Goal: Communication & Community: Ask a question

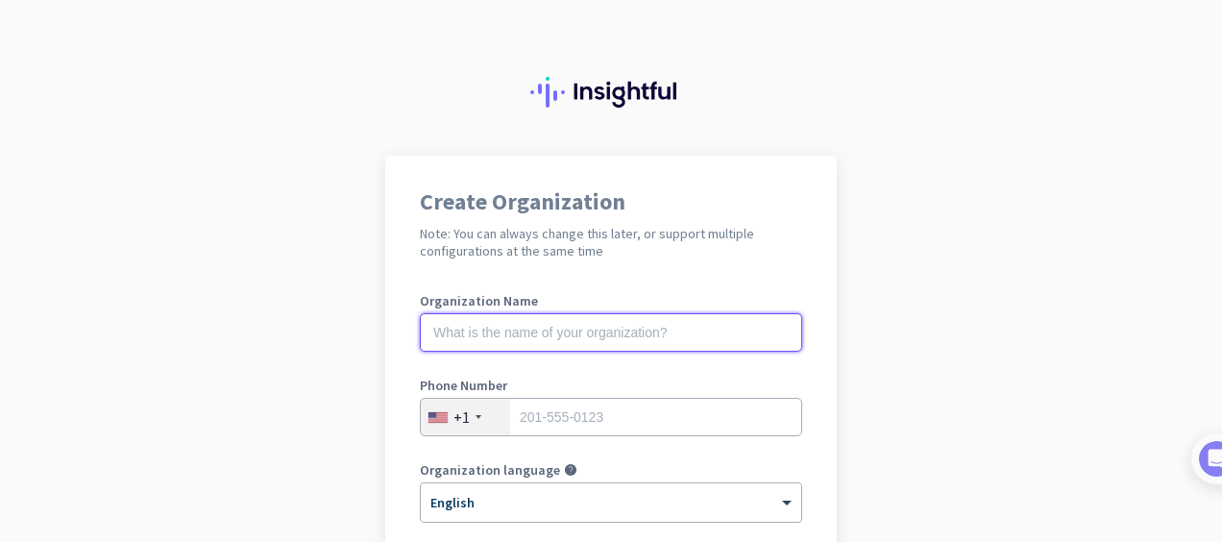
click at [473, 331] on input "text" at bounding box center [611, 332] width 382 height 38
type input "Parimango"
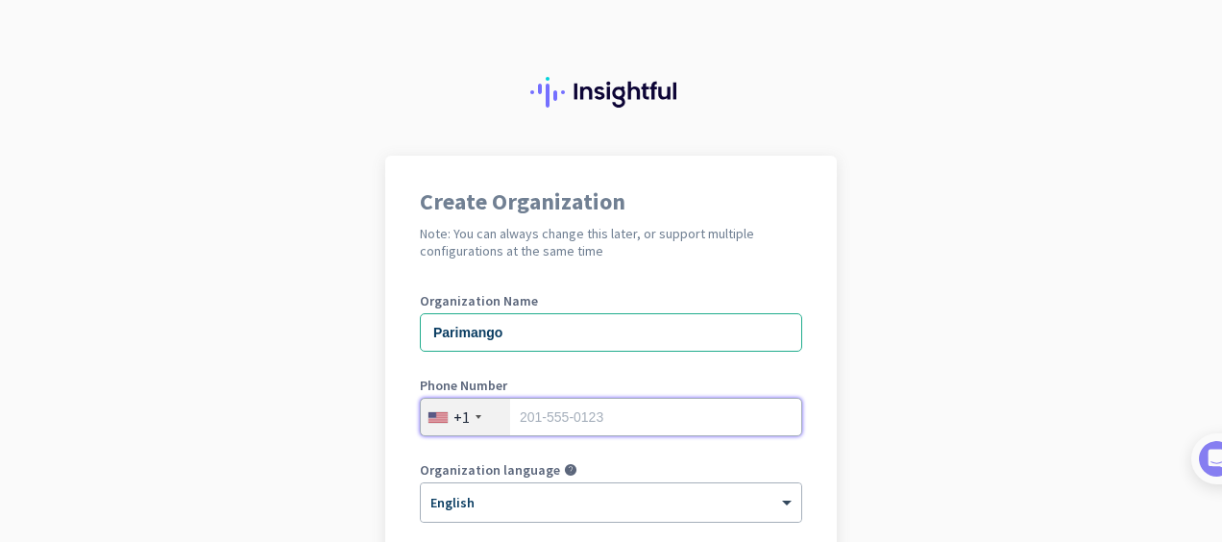
click at [521, 420] on input "tel" at bounding box center [611, 417] width 382 height 38
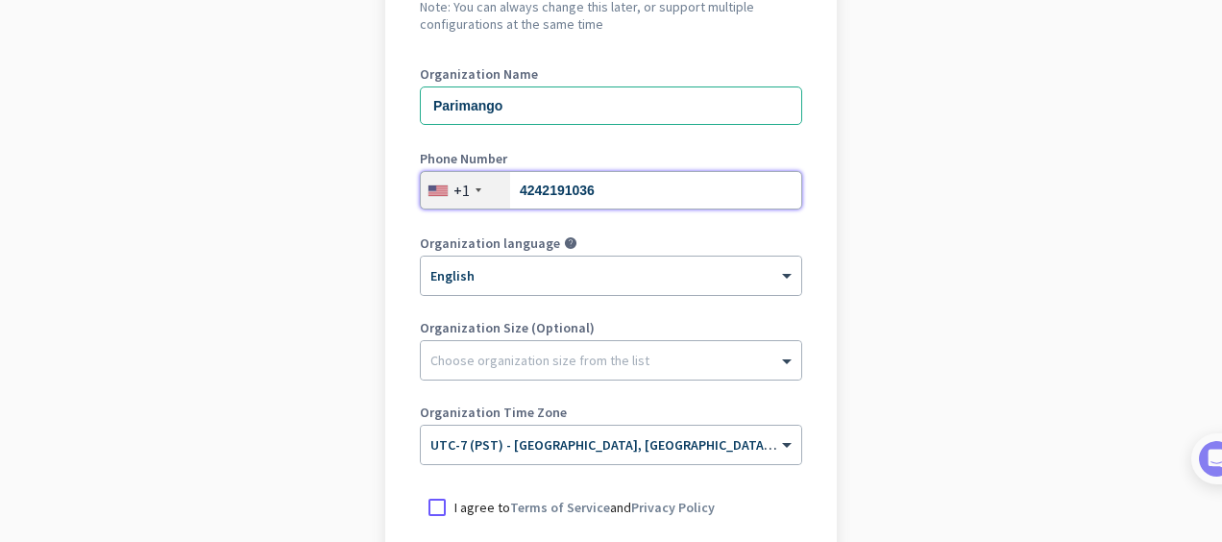
scroll to position [229, 0]
type input "4242191036"
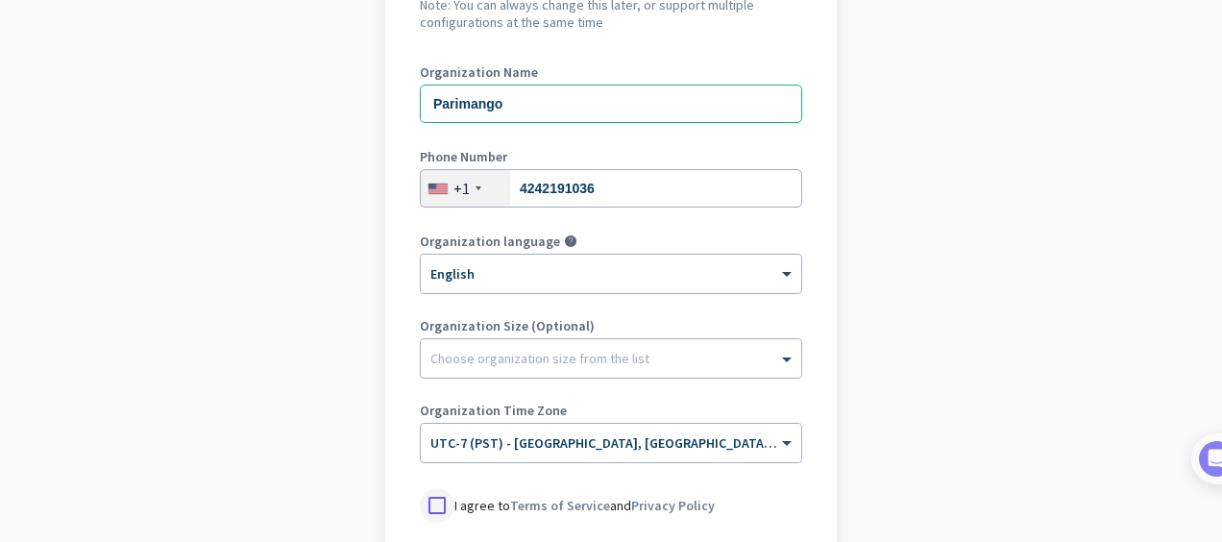
click at [440, 506] on div at bounding box center [437, 505] width 35 height 35
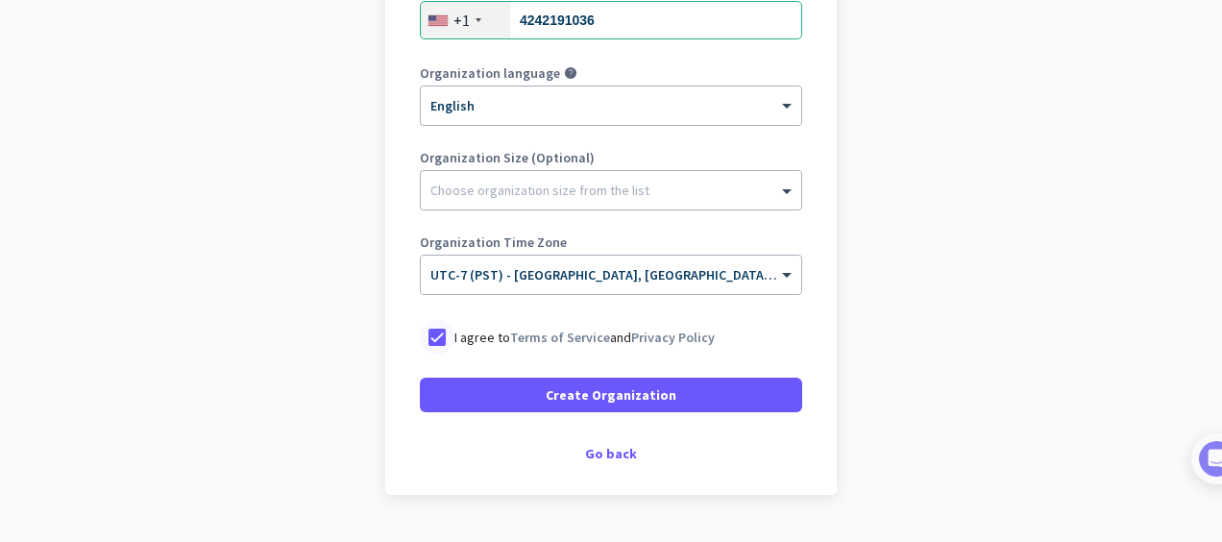
scroll to position [398, 0]
click at [593, 455] on div "Go back" at bounding box center [611, 452] width 382 height 13
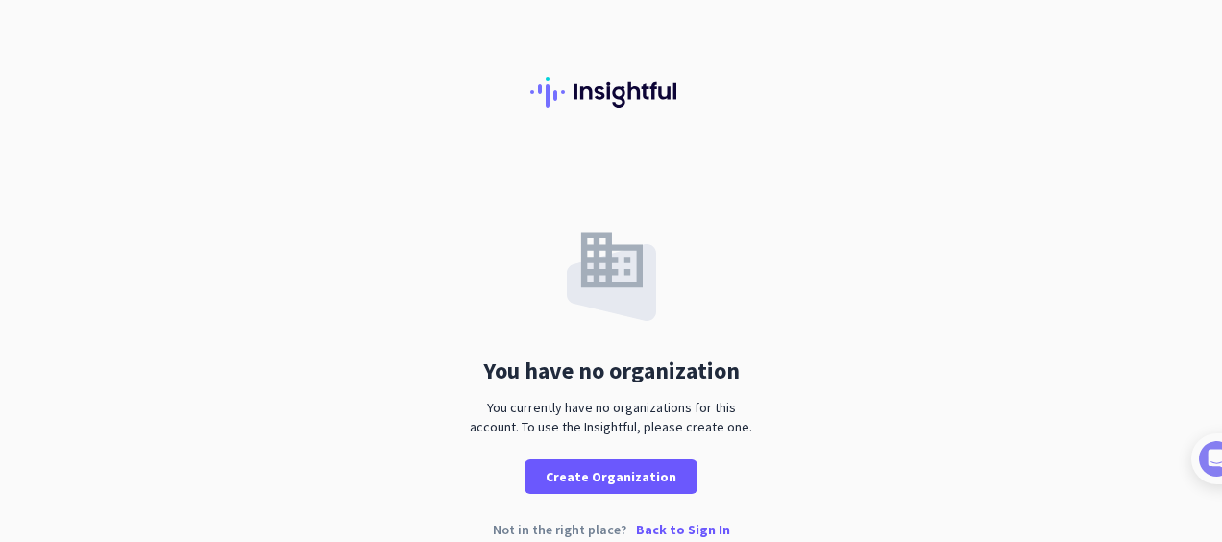
scroll to position [25, 0]
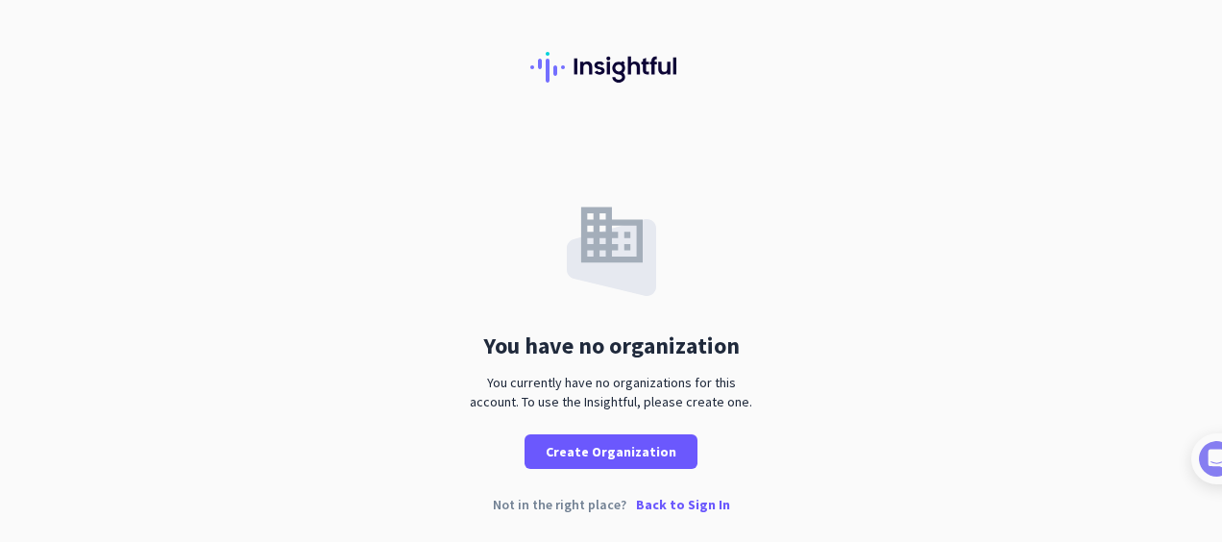
click at [657, 503] on p "Back to Sign In" at bounding box center [683, 503] width 94 height 13
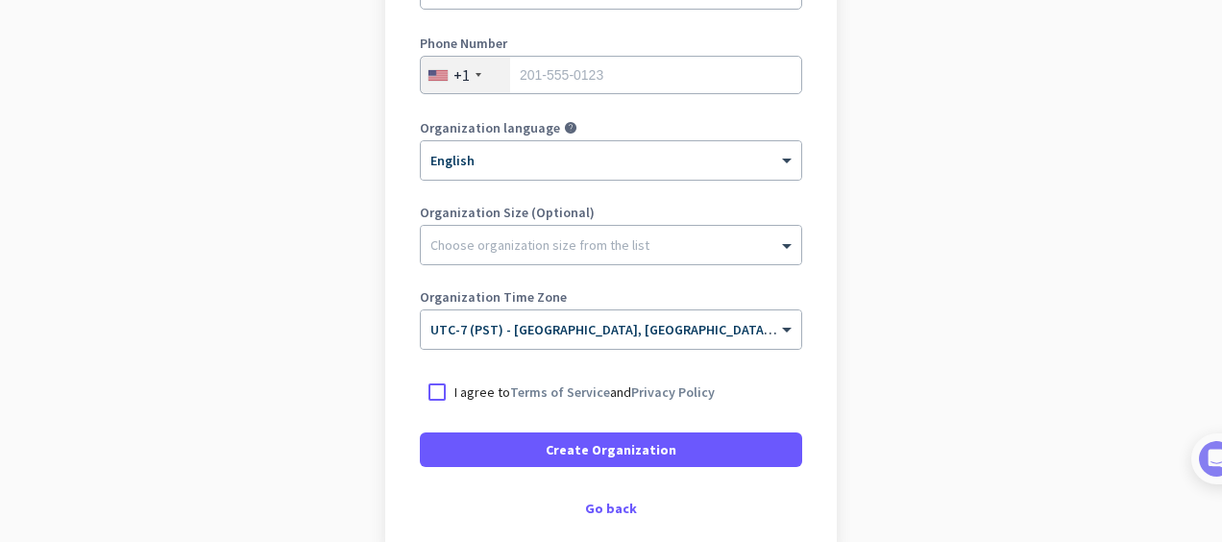
scroll to position [446, 0]
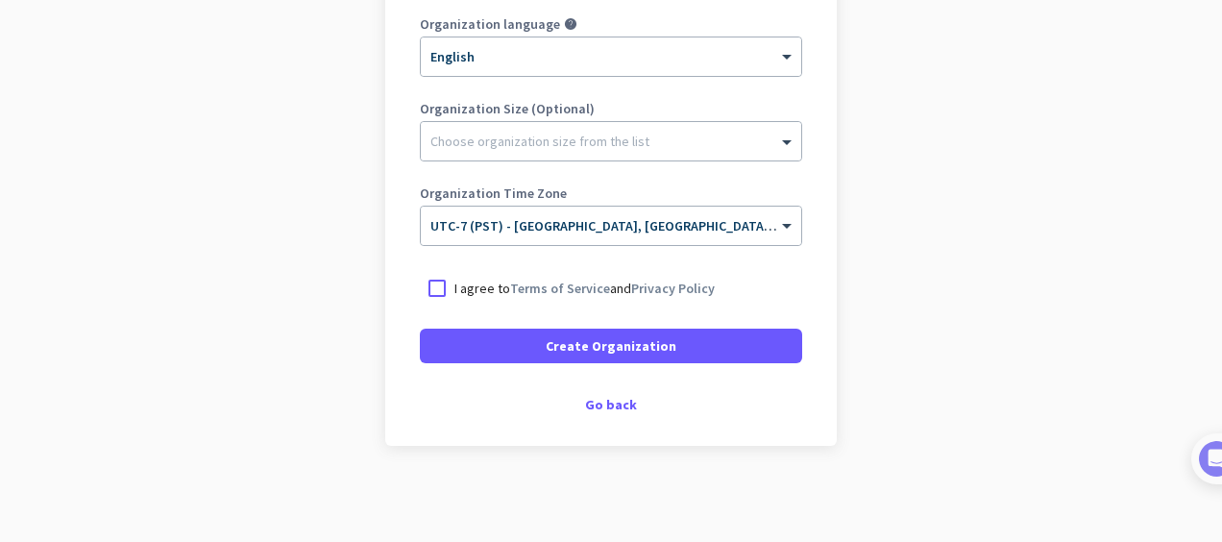
click at [388, 390] on div "Create Organization Note: You can always change this later, or support multiple…" at bounding box center [610, 78] width 451 height 736
click at [599, 403] on div "Go back" at bounding box center [611, 404] width 382 height 13
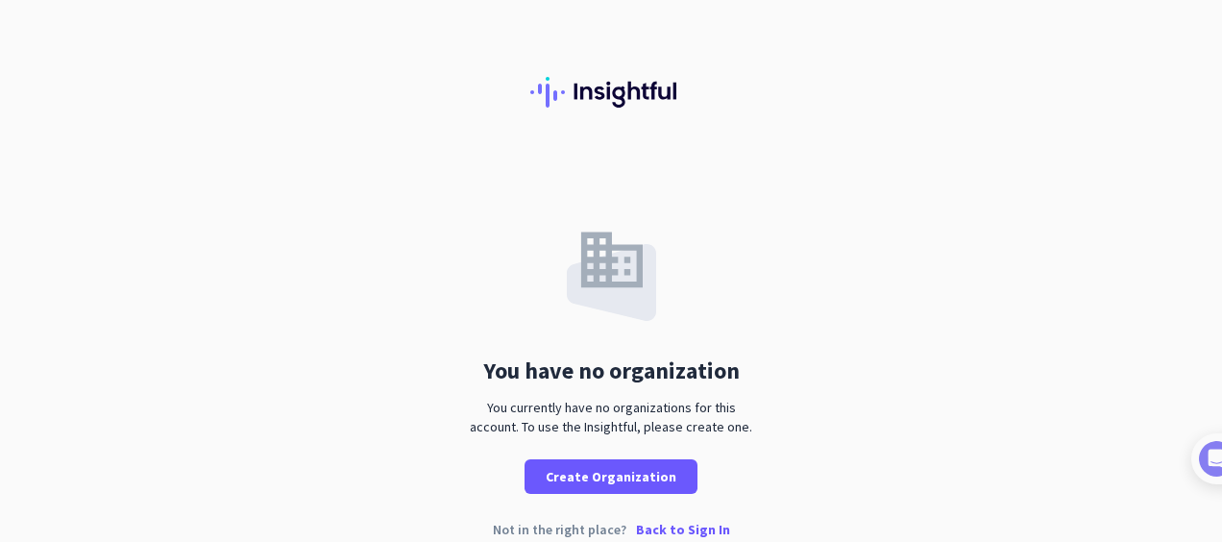
click at [670, 522] on p "Back to Sign In" at bounding box center [683, 528] width 94 height 13
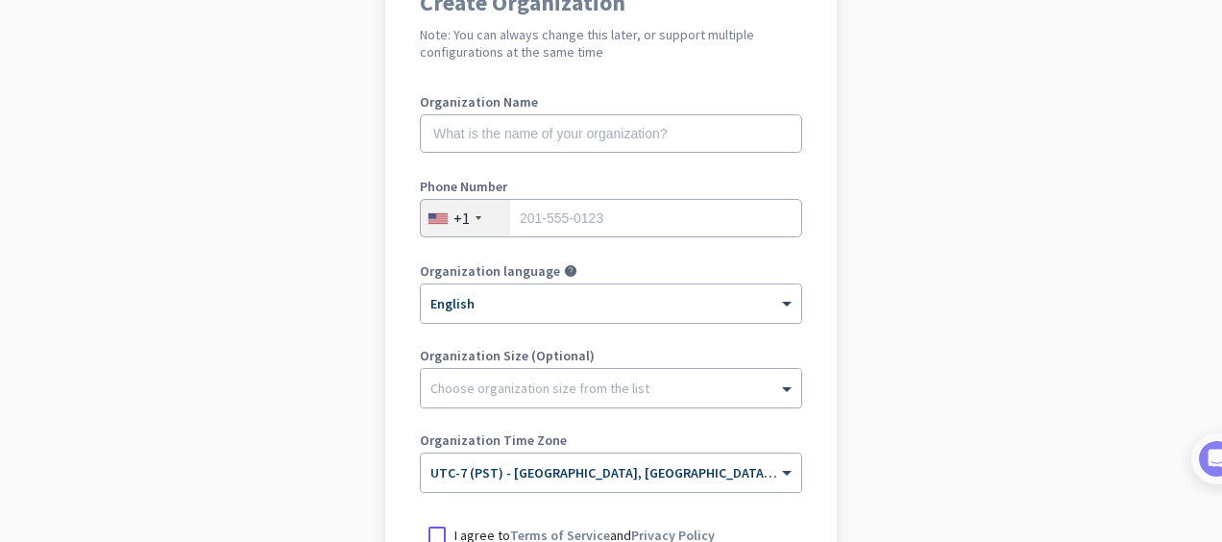
scroll to position [200, 0]
click at [1202, 466] on img at bounding box center [1196, 459] width 36 height 36
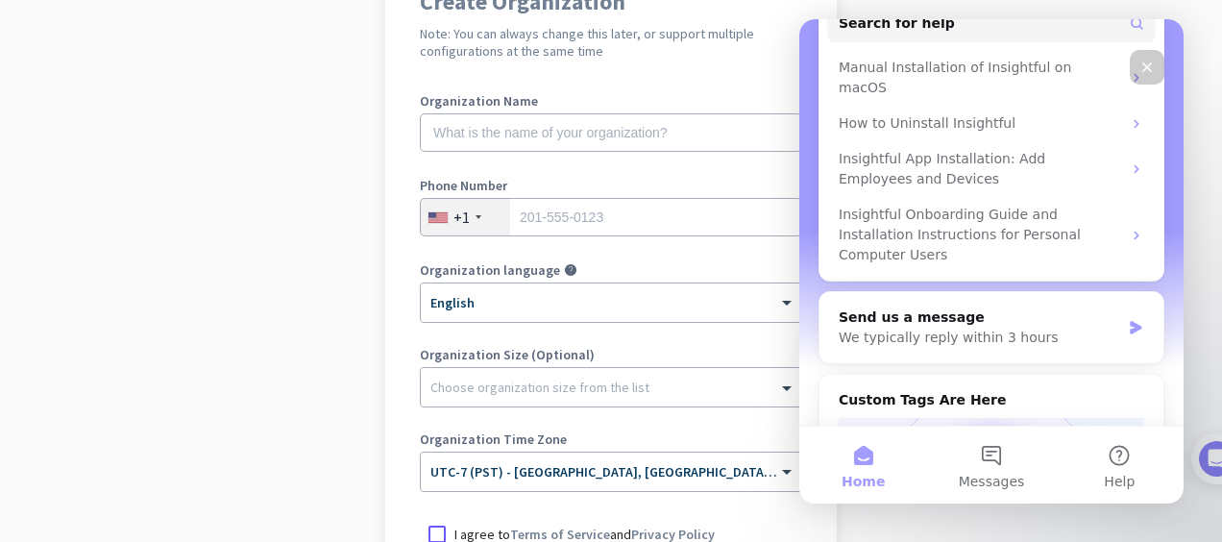
scroll to position [250, 0]
click at [868, 469] on button "Home" at bounding box center [863, 464] width 128 height 77
click at [1005, 458] on button "Messages" at bounding box center [991, 464] width 128 height 77
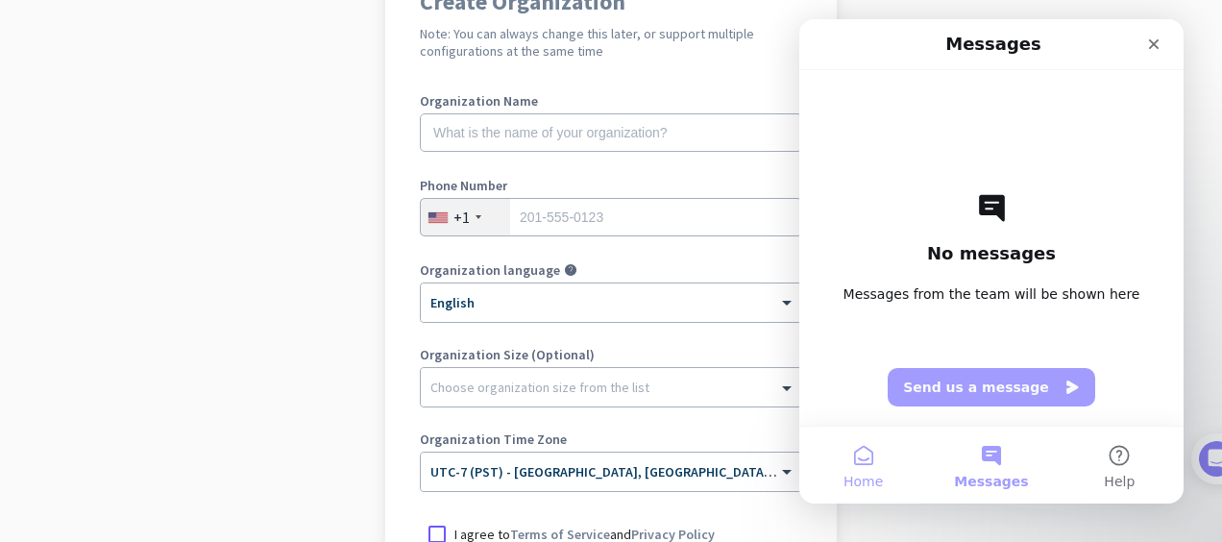
click at [853, 461] on button "Home" at bounding box center [863, 464] width 128 height 77
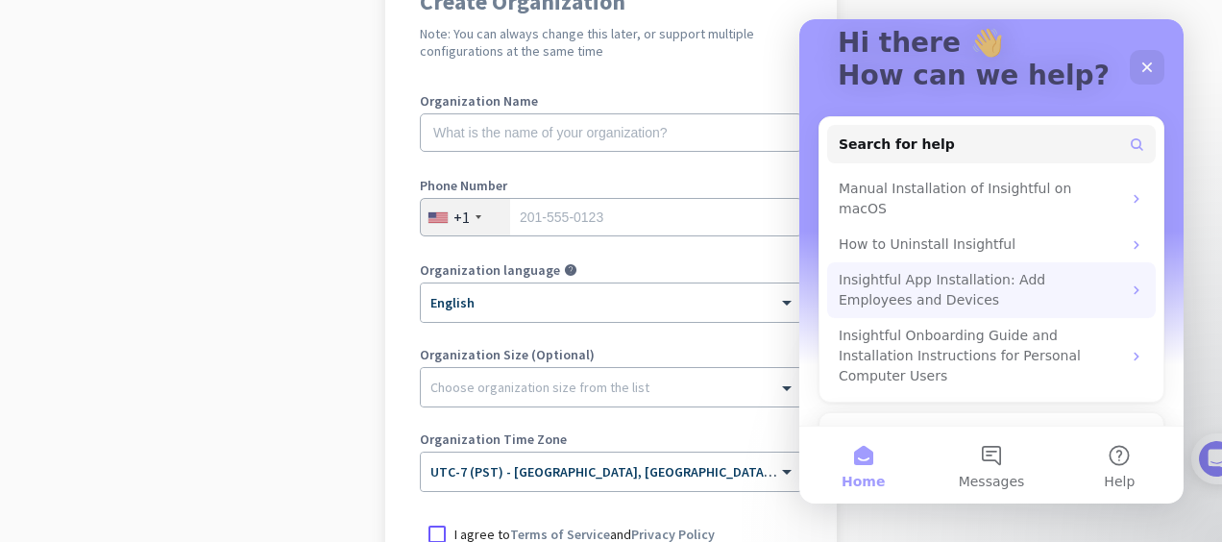
scroll to position [0, 0]
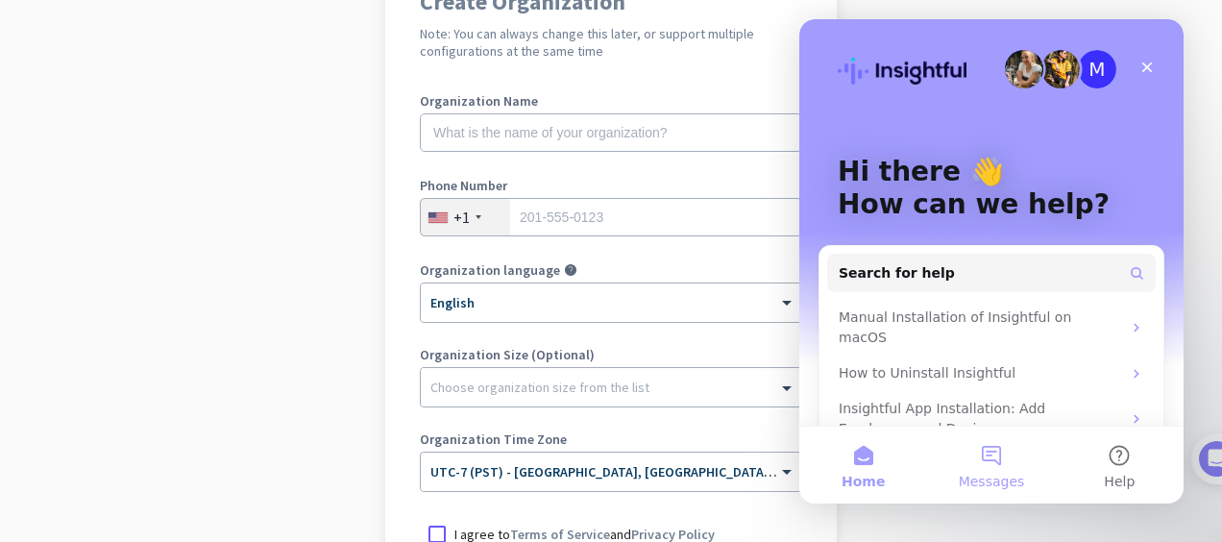
click at [999, 449] on button "Messages" at bounding box center [991, 464] width 128 height 77
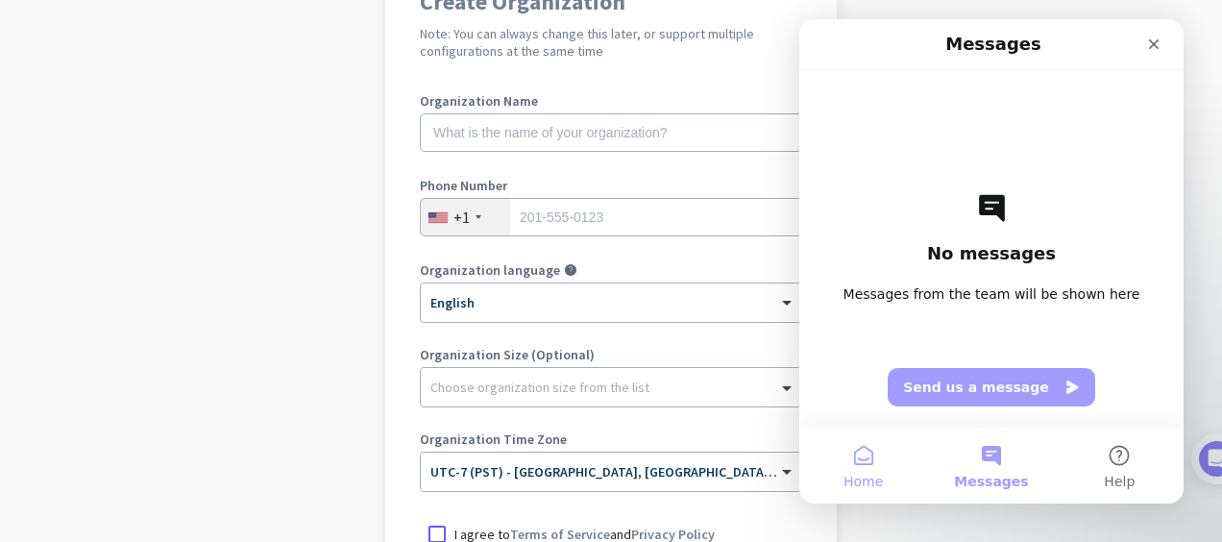
click at [862, 453] on button "Home" at bounding box center [863, 464] width 128 height 77
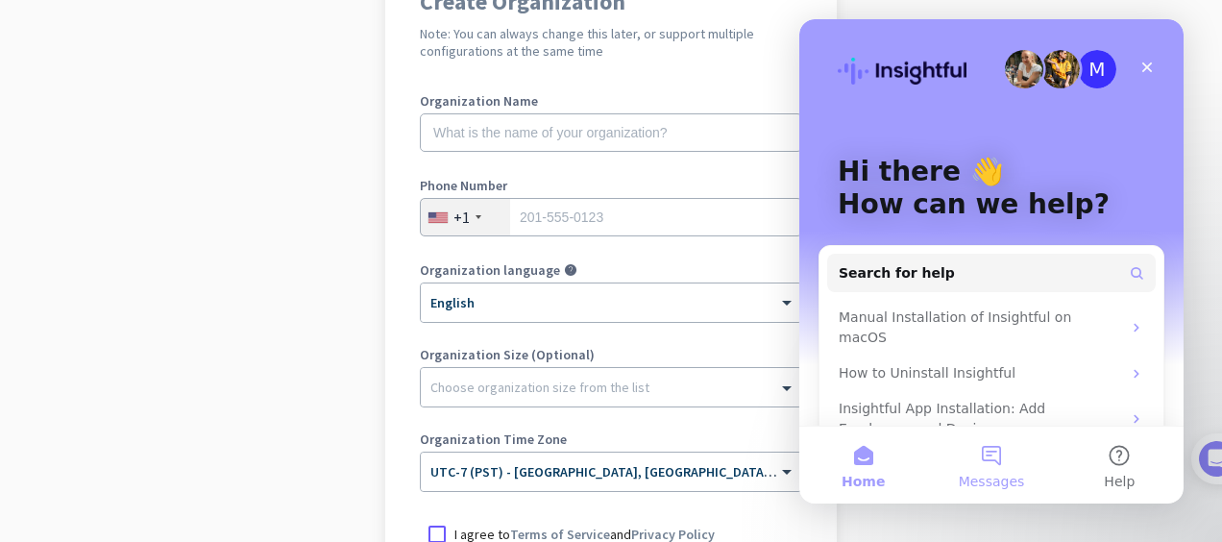
click at [998, 464] on button "Messages" at bounding box center [991, 464] width 128 height 77
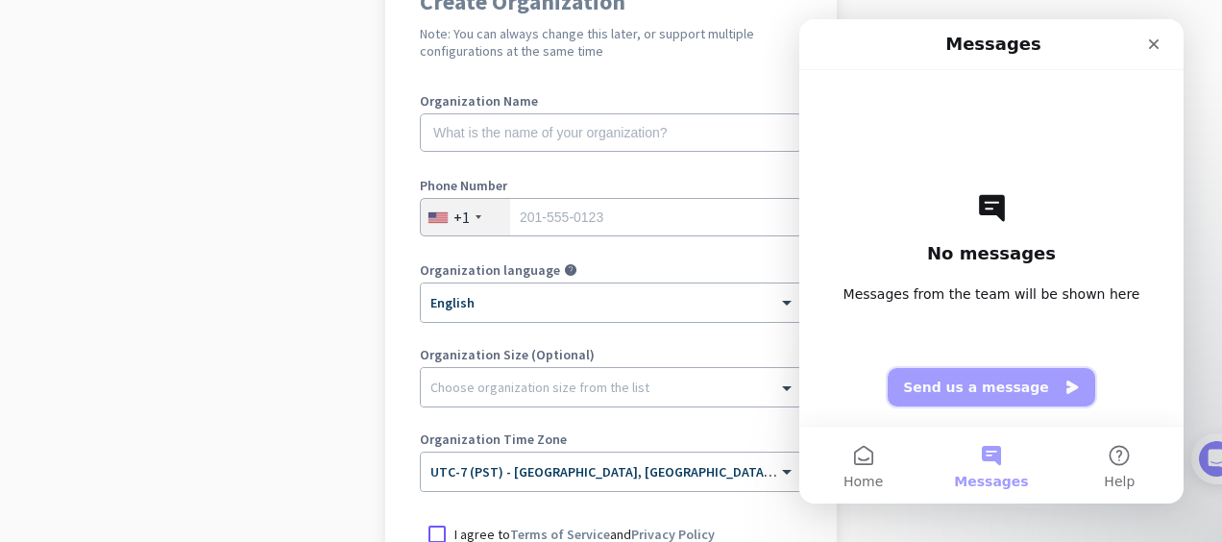
click at [935, 388] on button "Send us a message" at bounding box center [990, 387] width 207 height 38
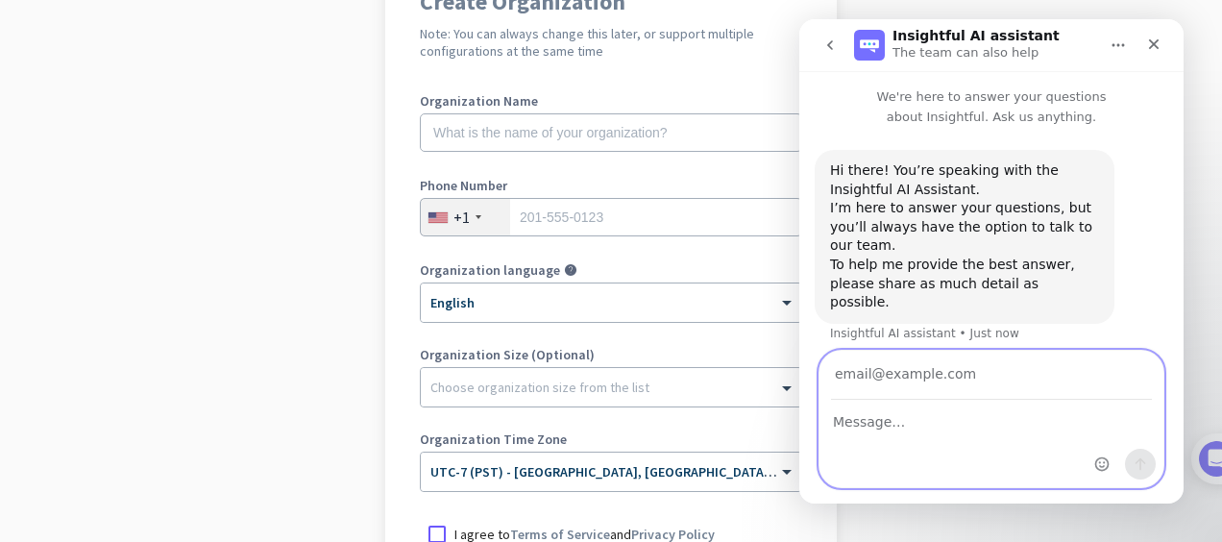
click at [839, 415] on textarea "Message…" at bounding box center [991, 416] width 344 height 33
type textarea "a"
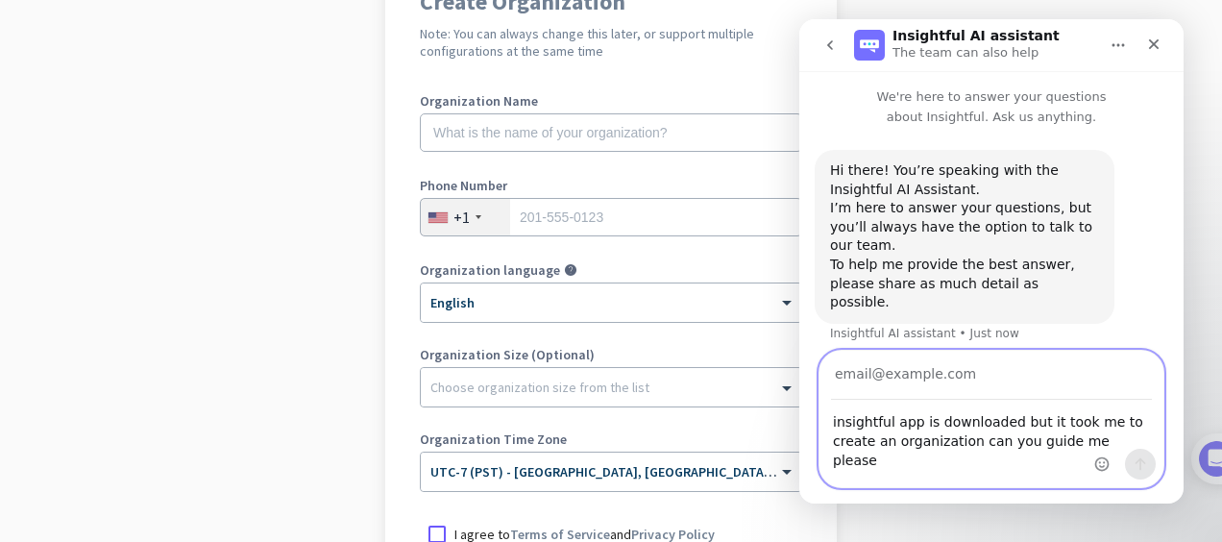
click at [1081, 449] on textarea "insightful app is downloaded but it took me to create an organization can you g…" at bounding box center [991, 435] width 344 height 71
type textarea "insightful app is downloaded but it took me to create an organization can you g…"
click at [863, 377] on input "Your email" at bounding box center [991, 375] width 321 height 49
type input "pdc28053b2fc1e4c@c-mercor.com"
click at [1136, 476] on button "Send a message…" at bounding box center [1140, 464] width 31 height 31
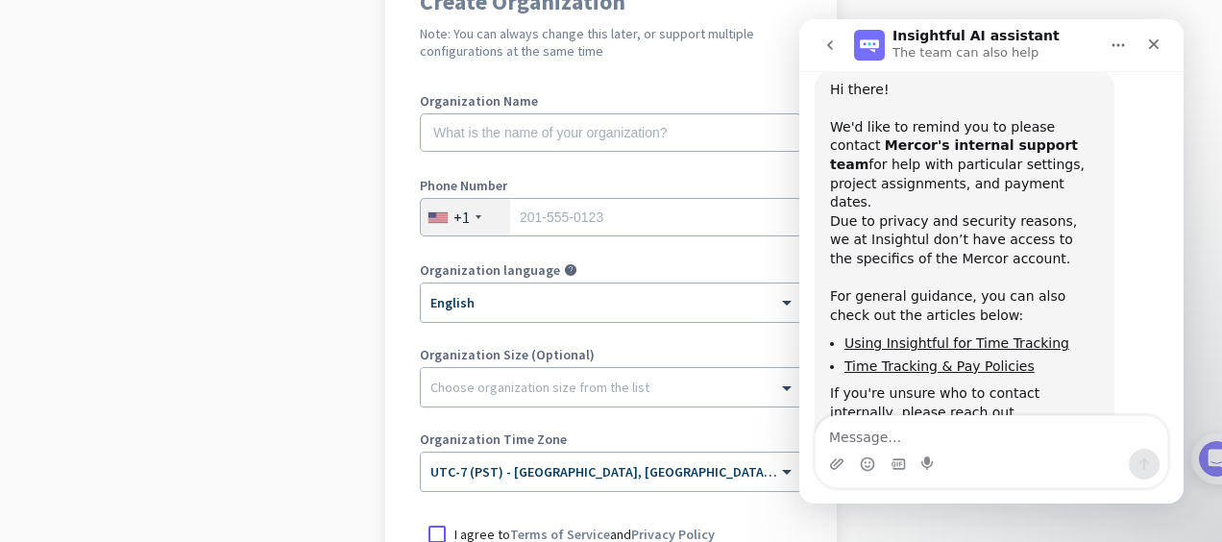
scroll to position [366, 0]
type textarea "ok"
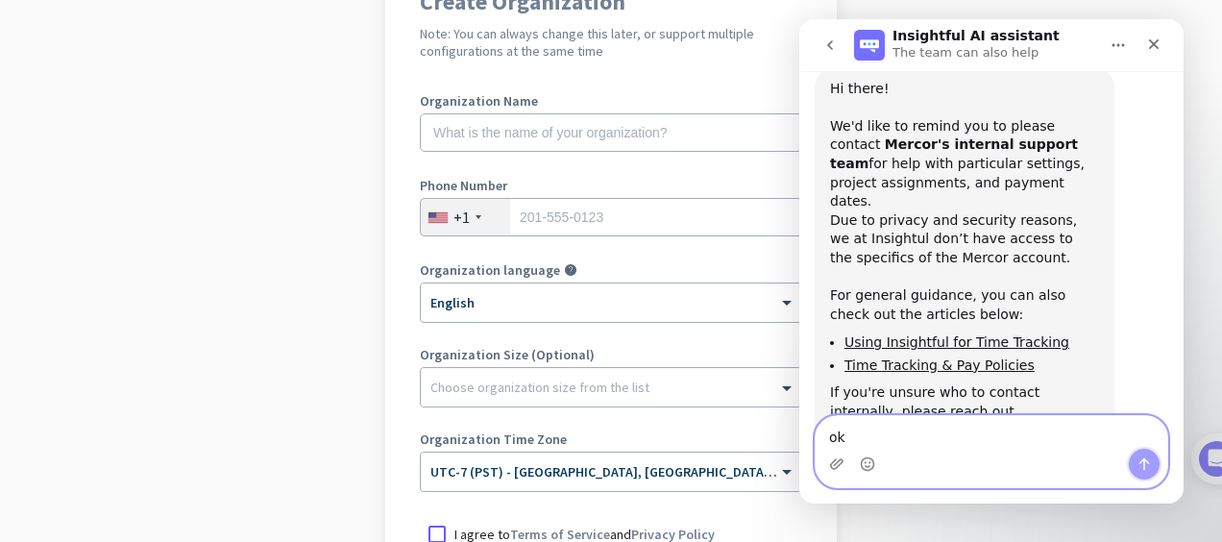
click at [1137, 476] on button "Send a message…" at bounding box center [1143, 464] width 31 height 31
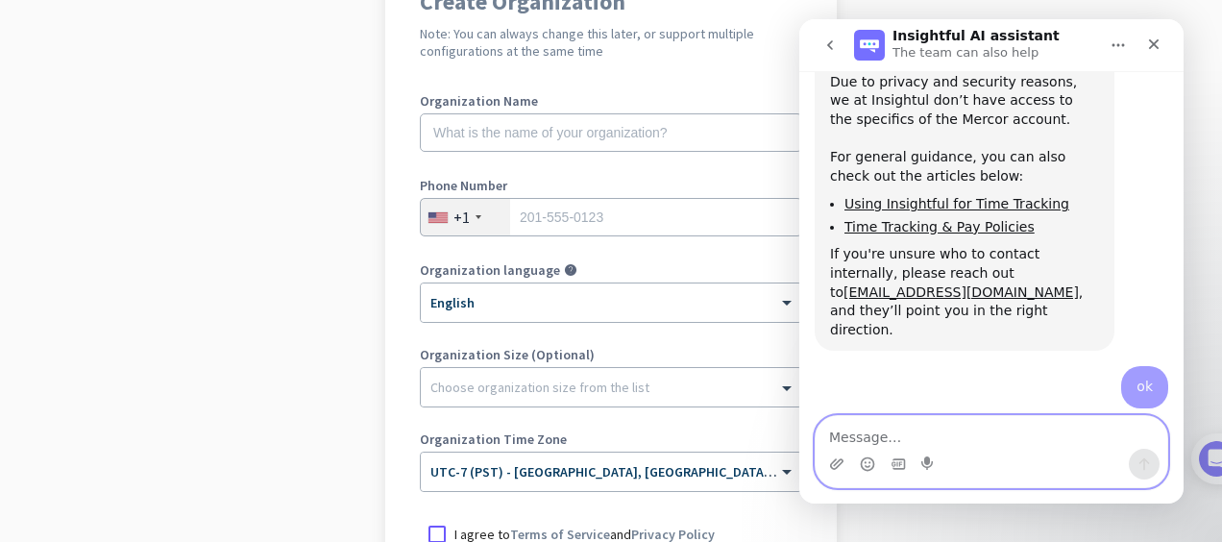
scroll to position [537, 0]
